Goal: Task Accomplishment & Management: Use online tool/utility

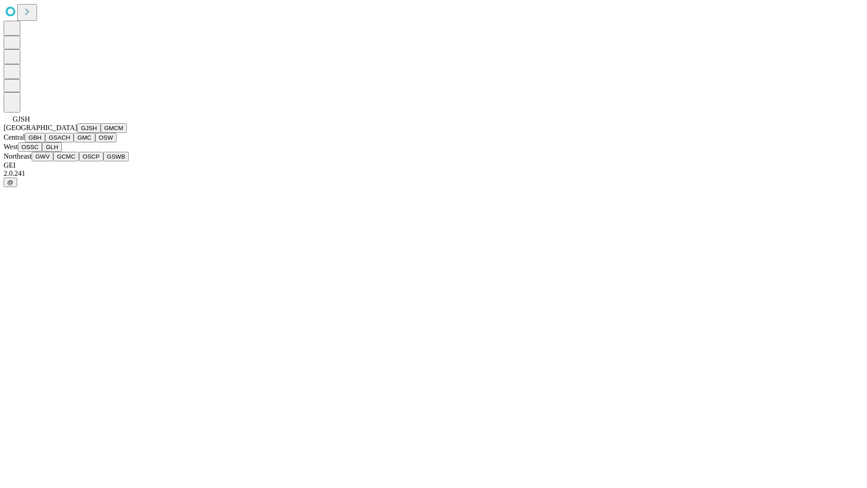
click at [77, 133] on button "GJSH" at bounding box center [88, 127] width 23 height 9
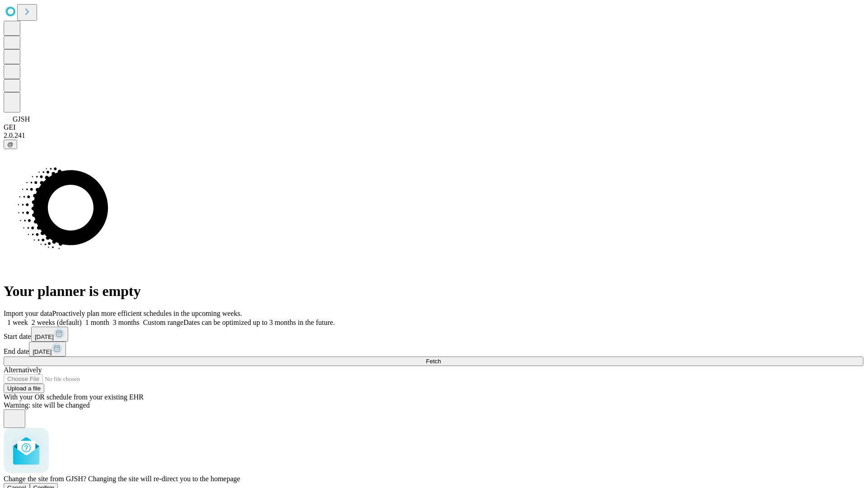
click at [55, 484] on span "Confirm" at bounding box center [43, 487] width 21 height 7
click at [82, 318] on label "2 weeks (default)" at bounding box center [55, 322] width 54 height 8
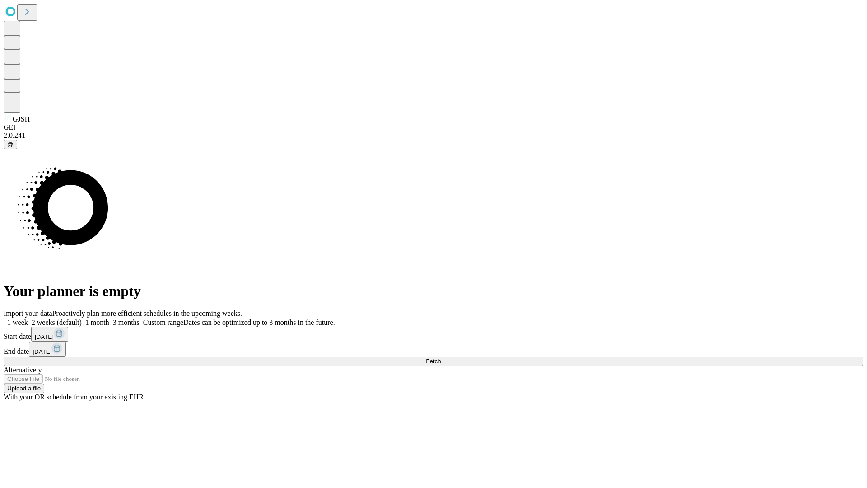
click at [441, 358] on span "Fetch" at bounding box center [433, 361] width 15 height 7
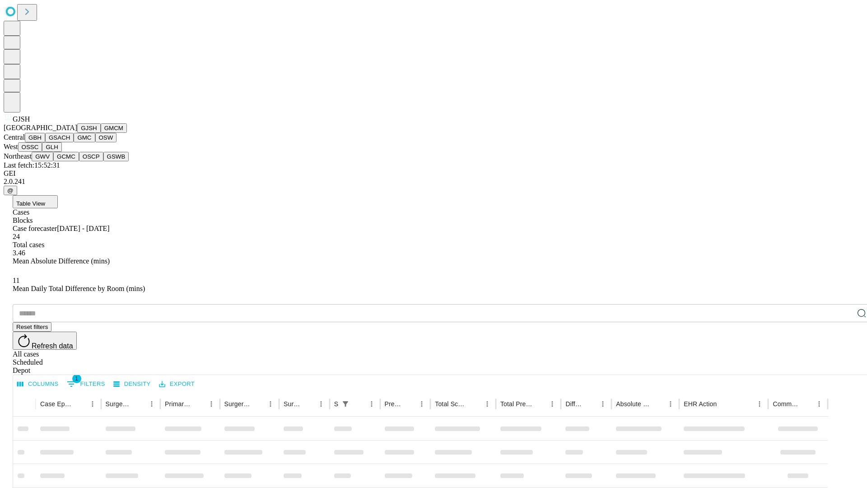
click at [101, 133] on button "GMCM" at bounding box center [114, 127] width 26 height 9
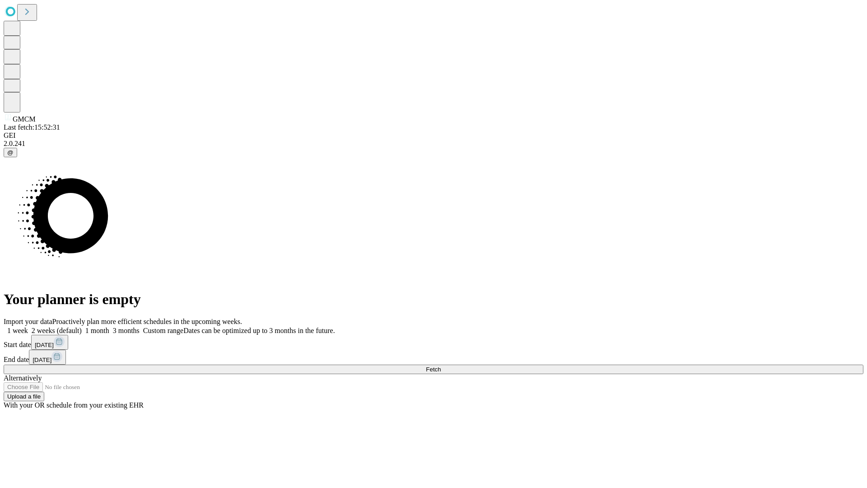
click at [82, 327] on label "2 weeks (default)" at bounding box center [55, 331] width 54 height 8
click at [441, 366] on span "Fetch" at bounding box center [433, 369] width 15 height 7
click at [82, 327] on label "2 weeks (default)" at bounding box center [55, 331] width 54 height 8
click at [441, 366] on span "Fetch" at bounding box center [433, 369] width 15 height 7
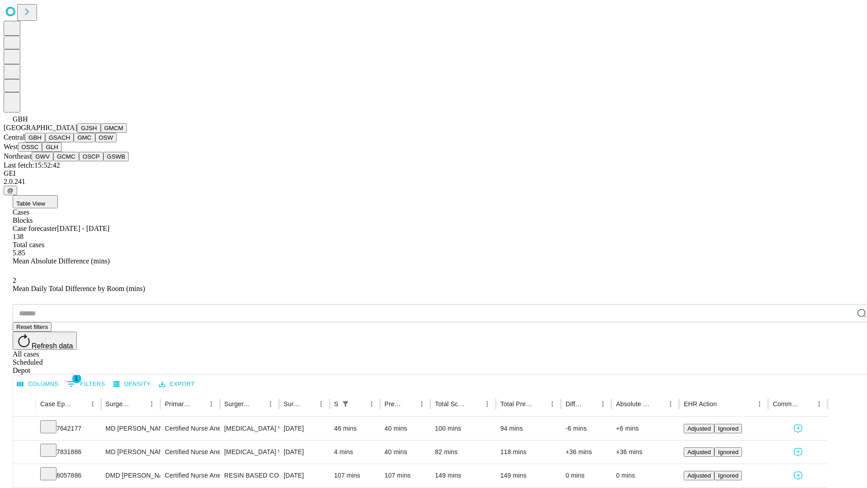
click at [70, 142] on button "GSACH" at bounding box center [59, 137] width 28 height 9
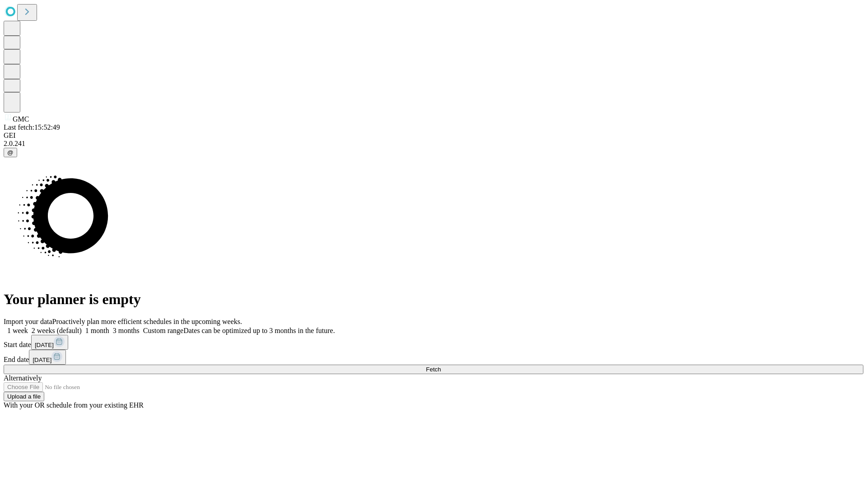
click at [82, 327] on label "2 weeks (default)" at bounding box center [55, 331] width 54 height 8
click at [441, 366] on span "Fetch" at bounding box center [433, 369] width 15 height 7
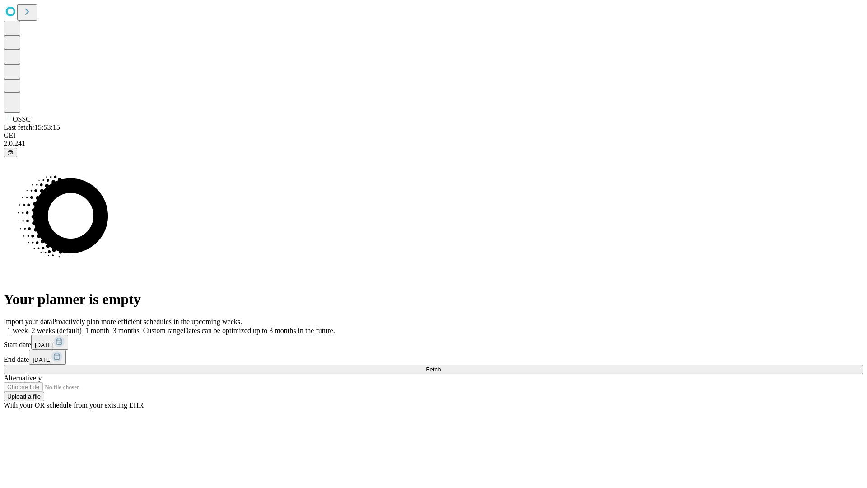
click at [82, 327] on label "2 weeks (default)" at bounding box center [55, 331] width 54 height 8
click at [441, 366] on span "Fetch" at bounding box center [433, 369] width 15 height 7
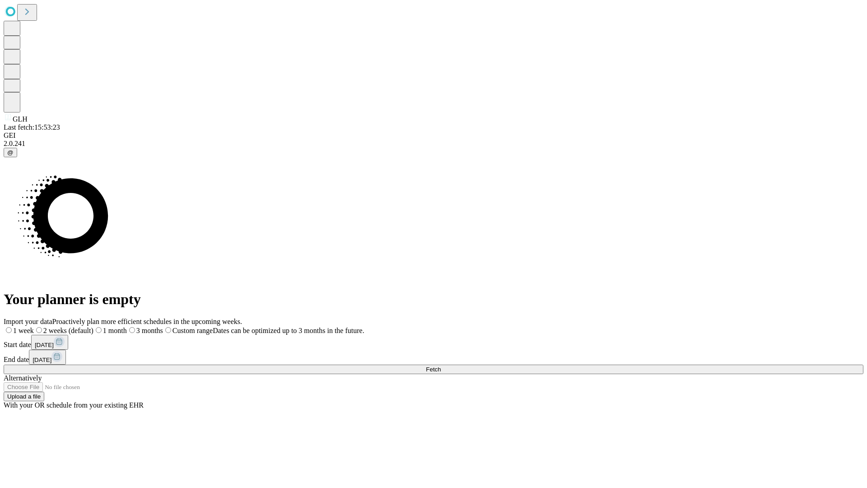
click at [93, 327] on label "2 weeks (default)" at bounding box center [64, 331] width 60 height 8
click at [441, 366] on span "Fetch" at bounding box center [433, 369] width 15 height 7
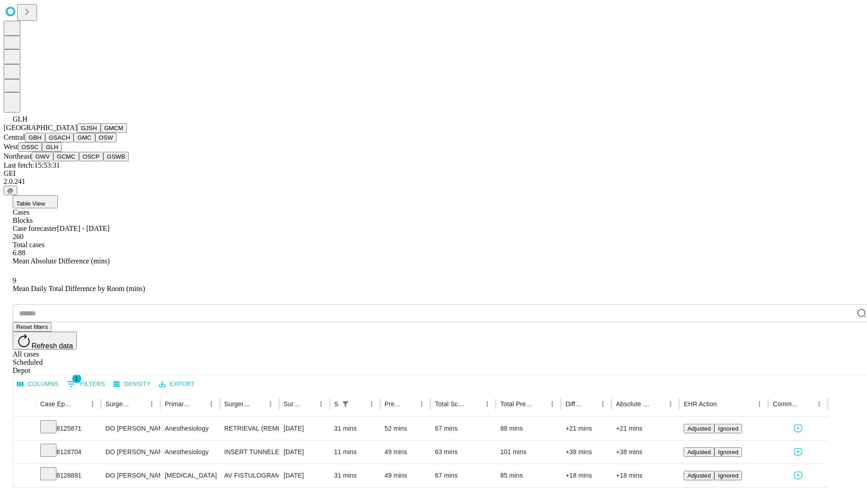
click at [53, 161] on button "GWV" at bounding box center [43, 156] width 22 height 9
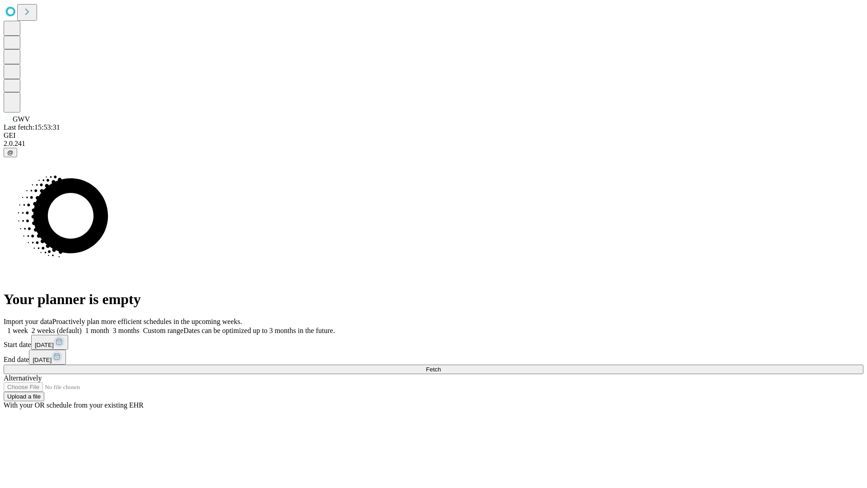
click at [82, 327] on label "2 weeks (default)" at bounding box center [55, 331] width 54 height 8
click at [441, 366] on span "Fetch" at bounding box center [433, 369] width 15 height 7
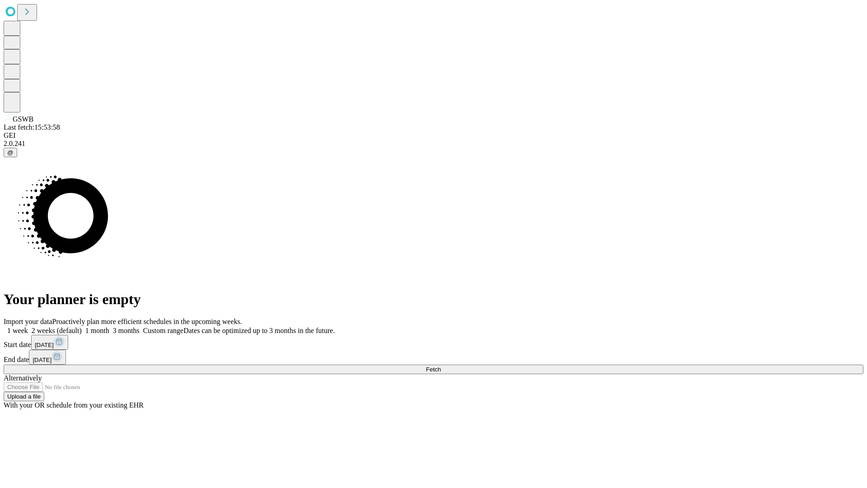
click at [441, 366] on span "Fetch" at bounding box center [433, 369] width 15 height 7
